Goal: Task Accomplishment & Management: Manage account settings

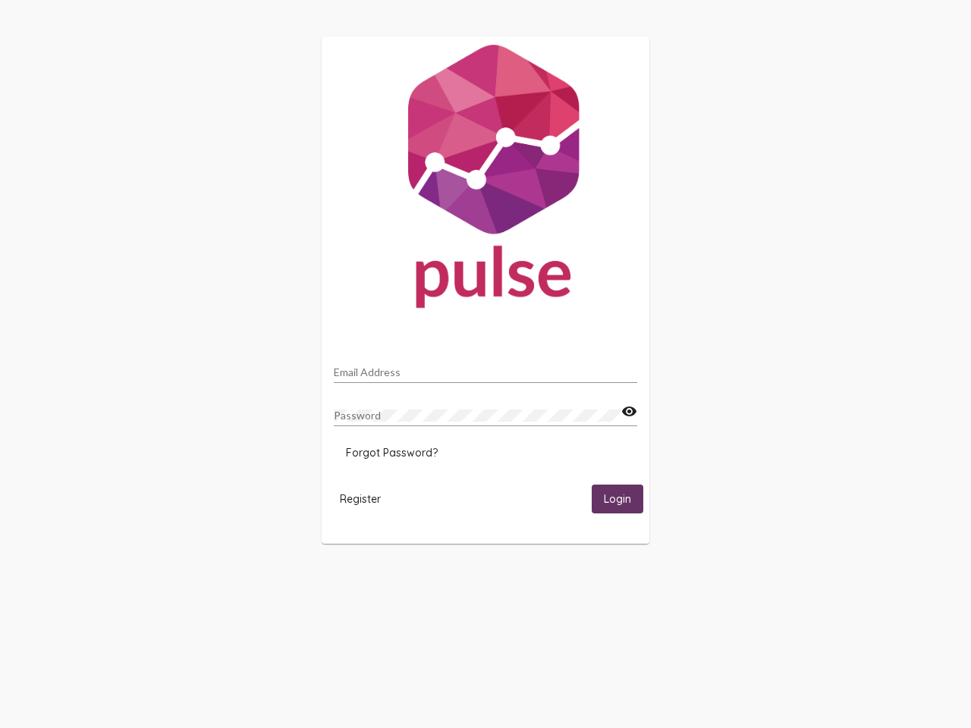
click at [486, 368] on input "Email Address" at bounding box center [486, 372] width 304 height 12
click at [629, 412] on mat-icon "visibility" at bounding box center [629, 412] width 16 height 18
click at [392, 453] on span "Forgot Password?" at bounding box center [392, 453] width 92 height 14
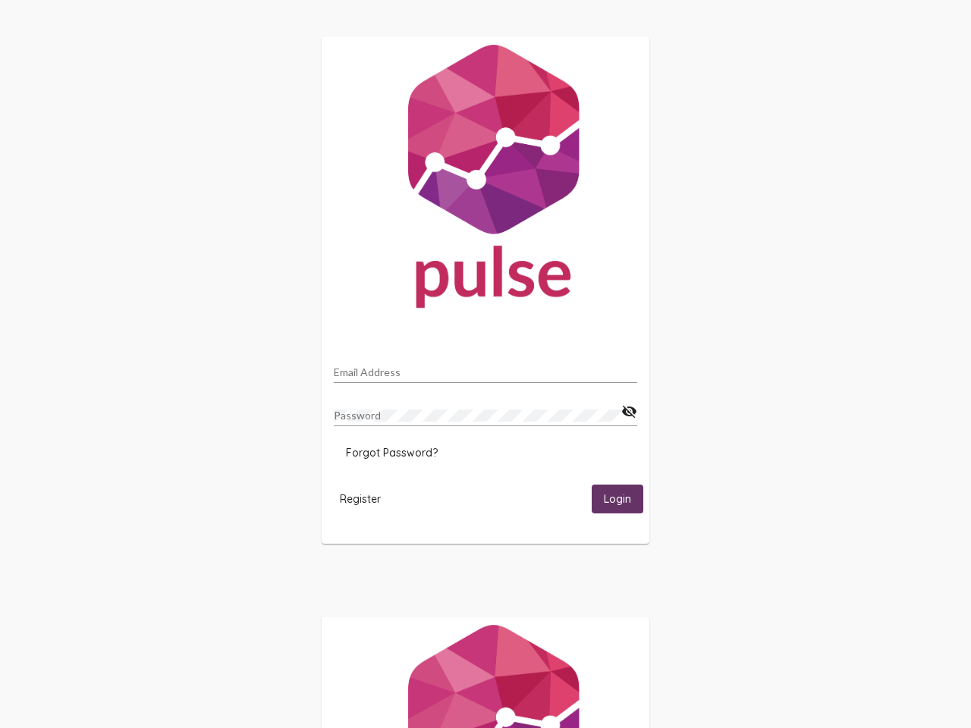
click at [360, 499] on span "Register" at bounding box center [360, 499] width 41 height 14
click at [618, 499] on span "Login" at bounding box center [617, 500] width 27 height 14
